Goal: Task Accomplishment & Management: Use online tool/utility

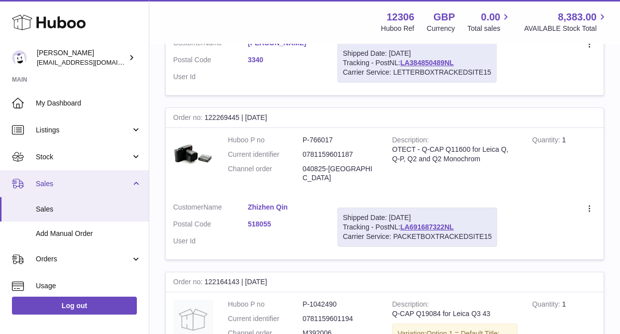
click at [39, 186] on span "Sales" at bounding box center [83, 183] width 95 height 9
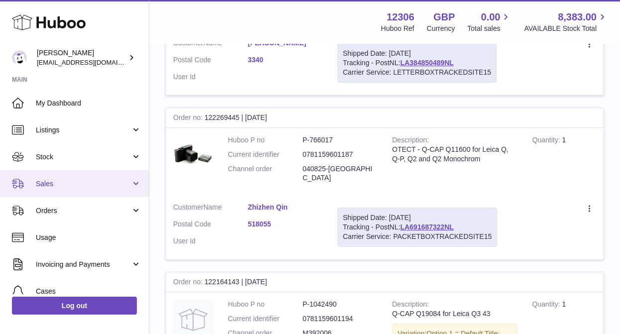
click at [51, 188] on link "Sales" at bounding box center [74, 183] width 149 height 27
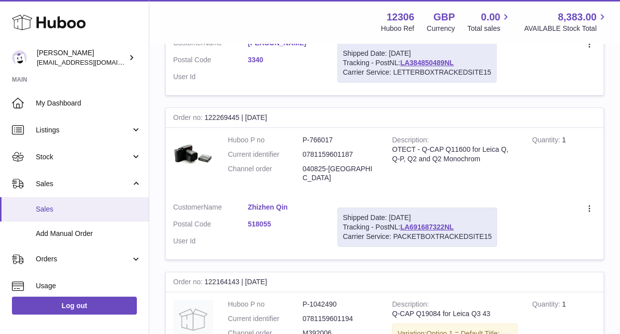
click at [45, 212] on span "Sales" at bounding box center [89, 209] width 106 height 9
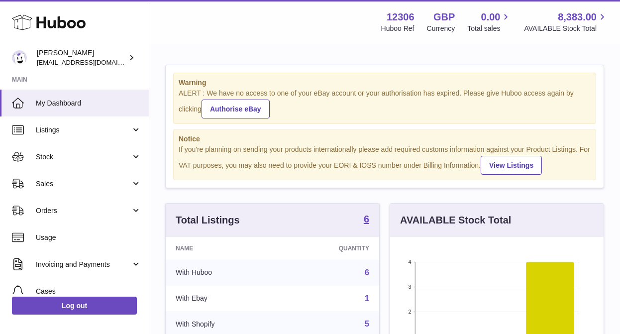
scroll to position [155, 214]
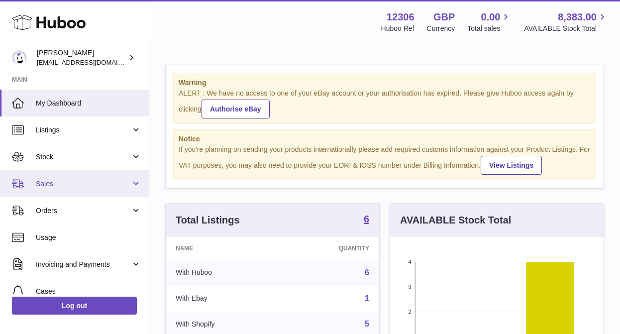
click at [53, 183] on span "Sales" at bounding box center [83, 183] width 95 height 9
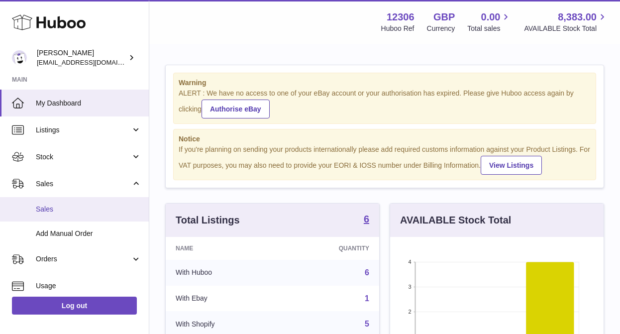
click at [49, 207] on span "Sales" at bounding box center [89, 209] width 106 height 9
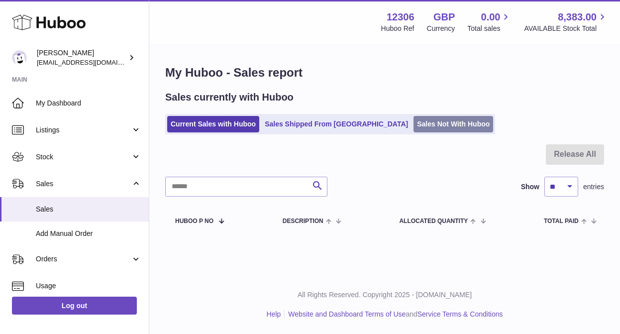
click at [414, 125] on link "Sales Not With Huboo" at bounding box center [454, 124] width 80 height 16
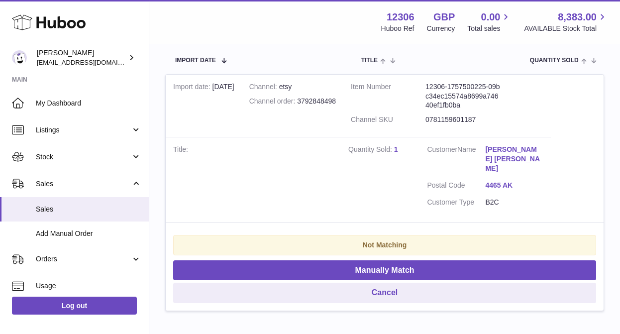
scroll to position [203, 0]
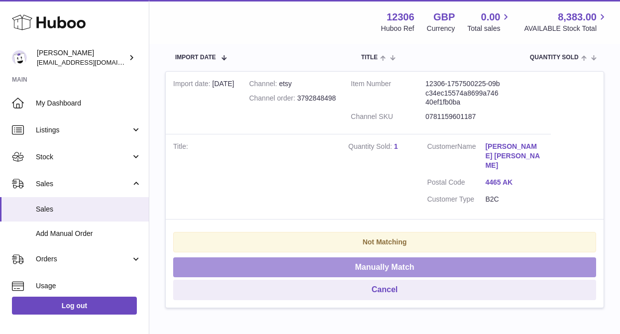
click at [373, 261] on button "Manually Match" at bounding box center [384, 267] width 423 height 20
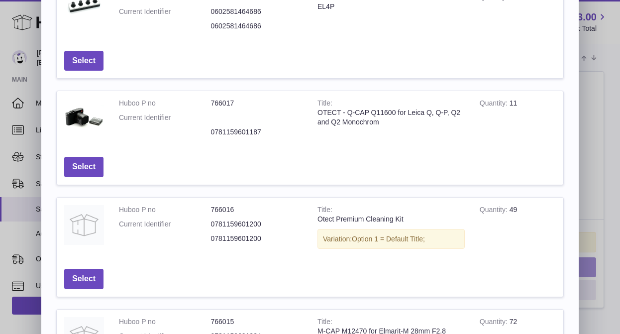
scroll to position [210, 0]
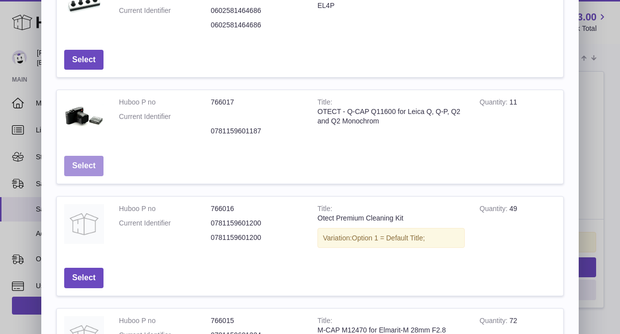
click at [91, 169] on button "Select" at bounding box center [83, 166] width 39 height 20
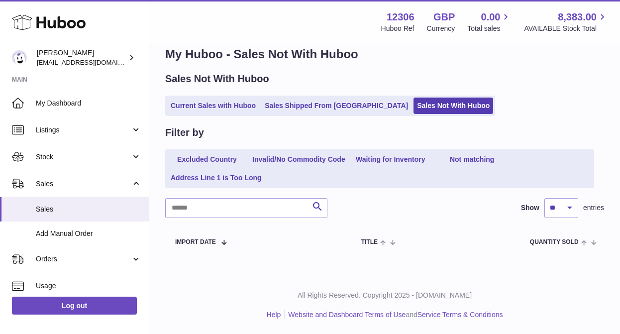
scroll to position [18, 0]
click at [204, 105] on link "Current Sales with Huboo" at bounding box center [213, 106] width 92 height 16
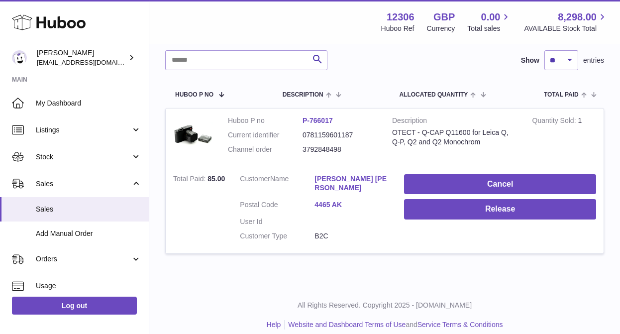
scroll to position [127, 0]
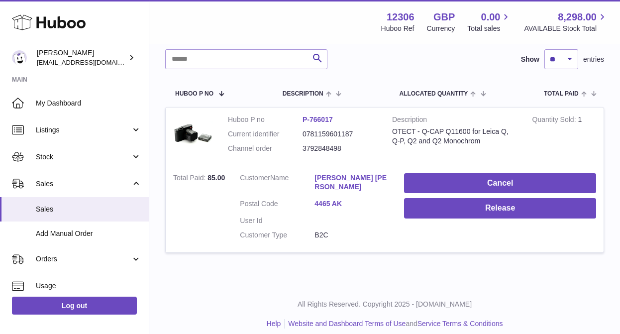
click at [327, 175] on link "[PERSON_NAME] [PERSON_NAME]" at bounding box center [352, 182] width 75 height 19
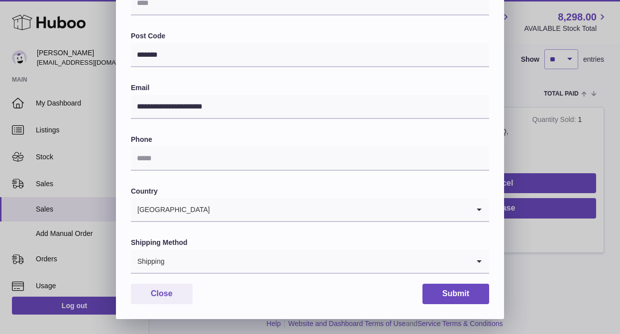
scroll to position [156, 0]
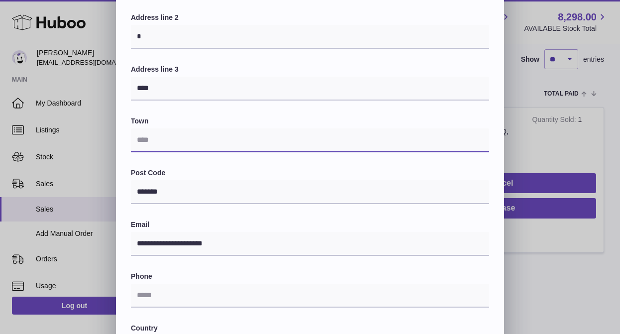
click at [221, 140] on input "text" at bounding box center [310, 140] width 358 height 24
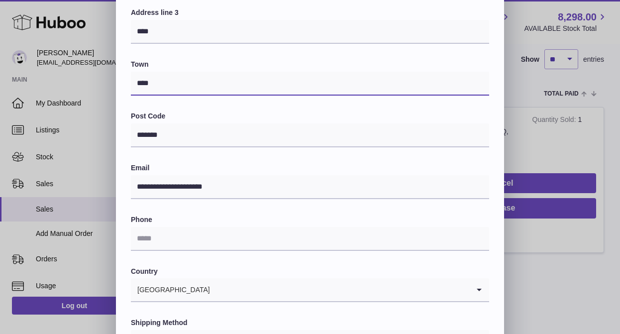
scroll to position [293, 0]
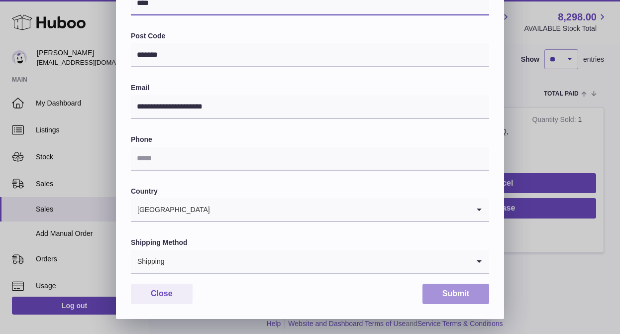
type input "****"
click at [465, 297] on button "Submit" at bounding box center [456, 294] width 67 height 20
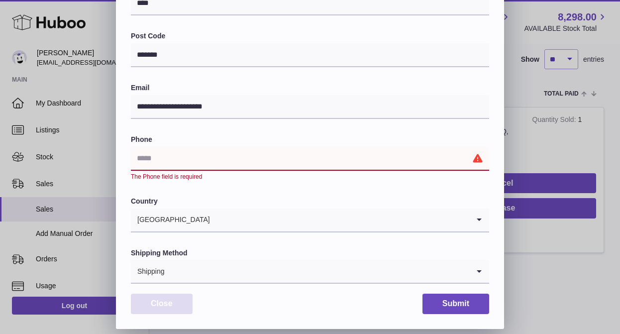
click at [163, 304] on button "Close" at bounding box center [162, 304] width 62 height 20
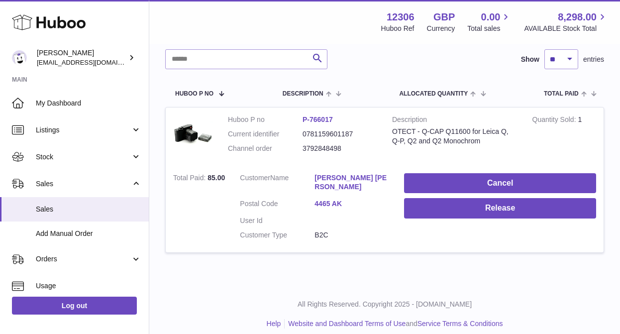
scroll to position [0, 0]
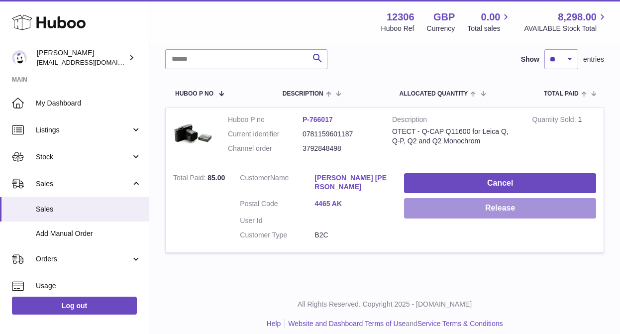
click at [464, 212] on button "Release" at bounding box center [500, 208] width 192 height 20
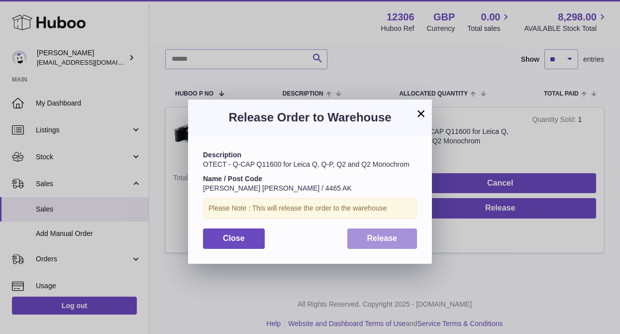
click at [379, 241] on span "Release" at bounding box center [382, 238] width 30 height 8
